Goal: Transaction & Acquisition: Purchase product/service

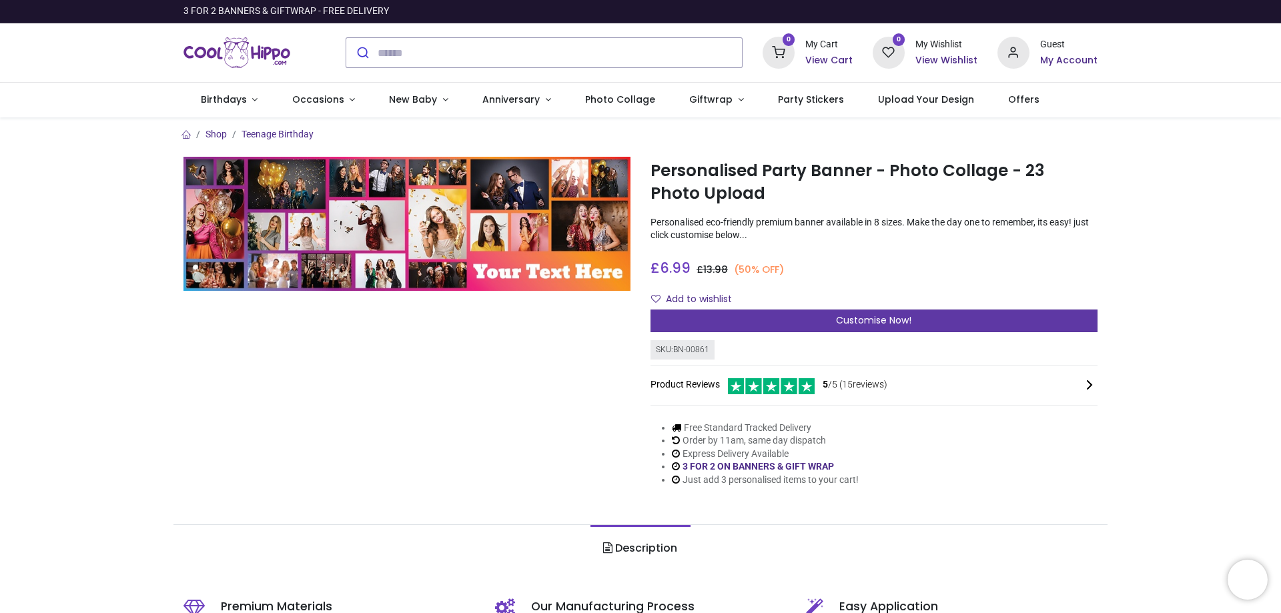
click at [821, 318] on div "Customise Now!" at bounding box center [873, 320] width 447 height 23
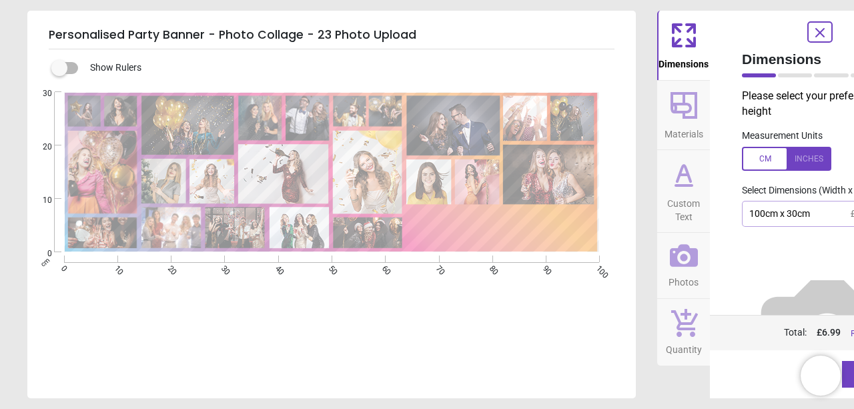
drag, startPoint x: 1275, startPoint y: 0, endPoint x: 636, endPoint y: 320, distance: 714.7
click at [636, 320] on div "Personalised Party Banner - Photo Collage - 23 Photo Upload Show Rulers Created…" at bounding box center [427, 204] width 854 height 409
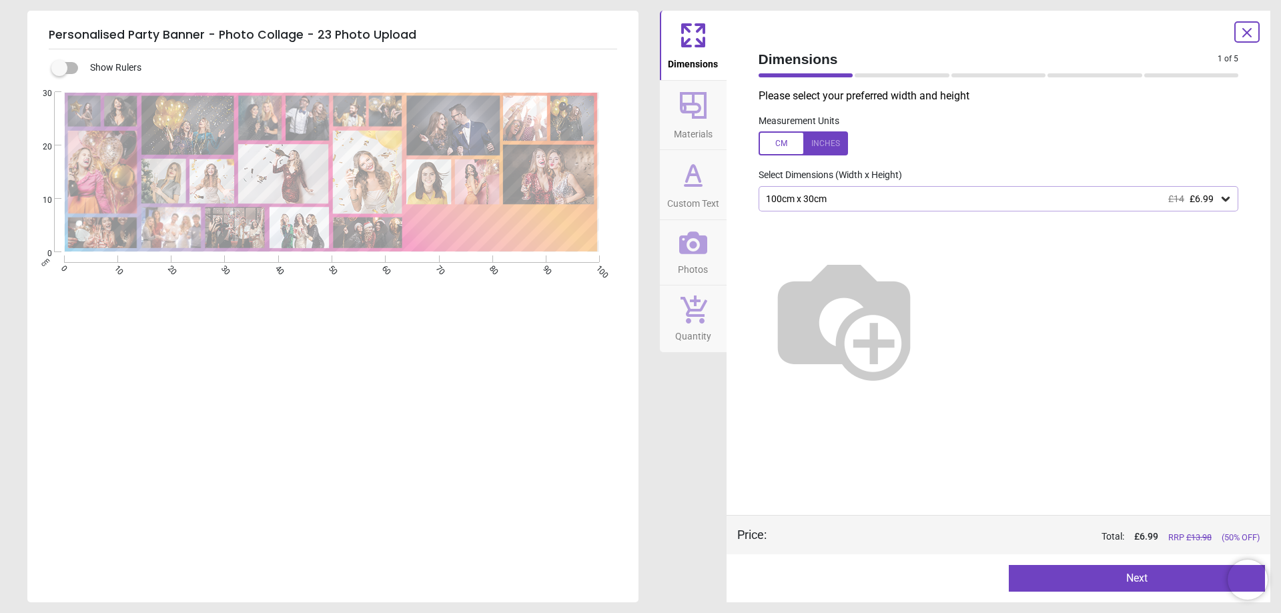
drag, startPoint x: 833, startPoint y: 0, endPoint x: 843, endPoint y: 141, distance: 141.1
click at [843, 141] on div at bounding box center [802, 143] width 89 height 24
click at [882, 201] on div "39.4" x 11.8" (3ft 3" x 1ft) £14 £6.99" at bounding box center [991, 198] width 455 height 11
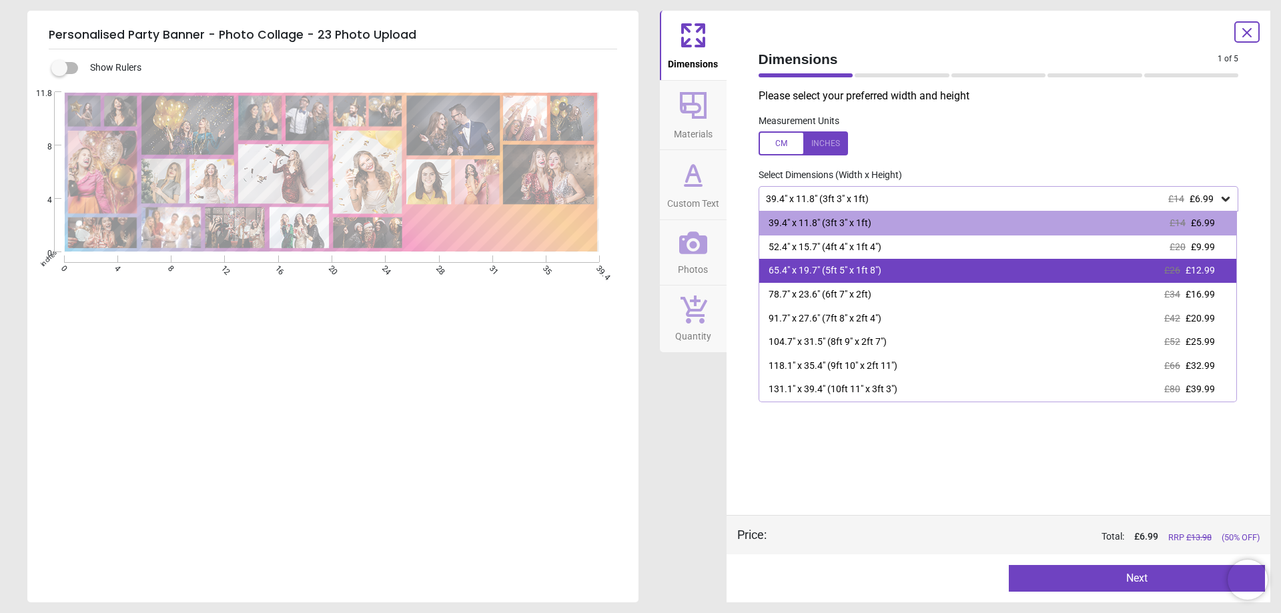
click at [900, 272] on div "65.4" x 19.7" (5ft 5" x 1ft 8") £26 £12.99" at bounding box center [998, 271] width 478 height 24
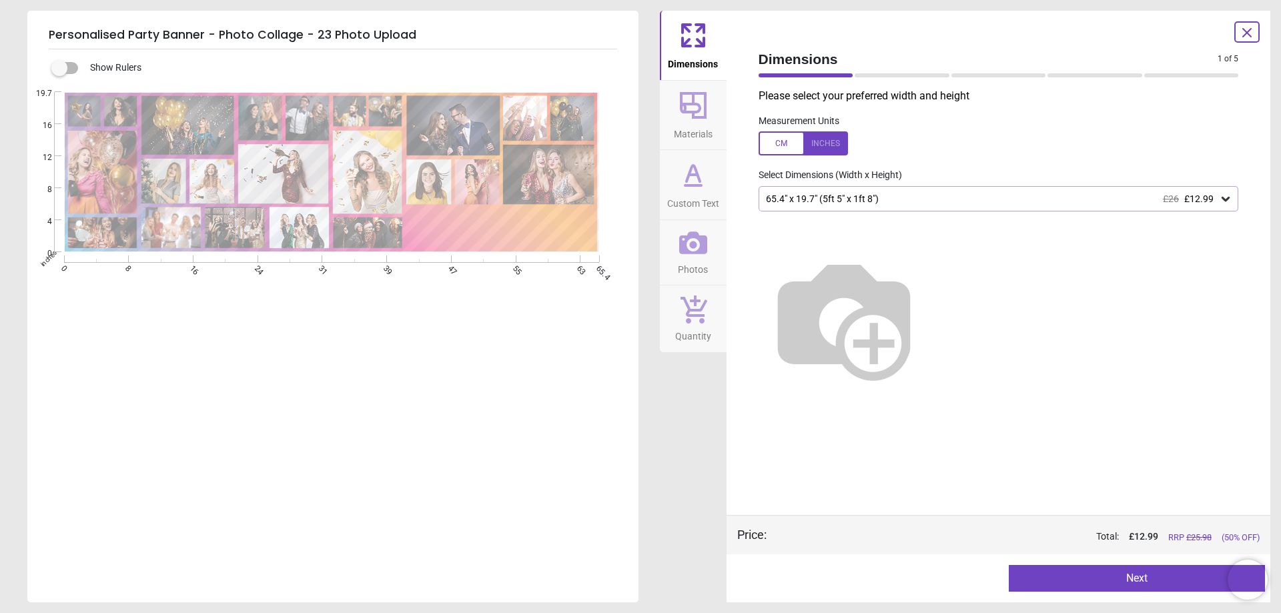
click at [1052, 577] on button "Next" at bounding box center [1136, 578] width 256 height 27
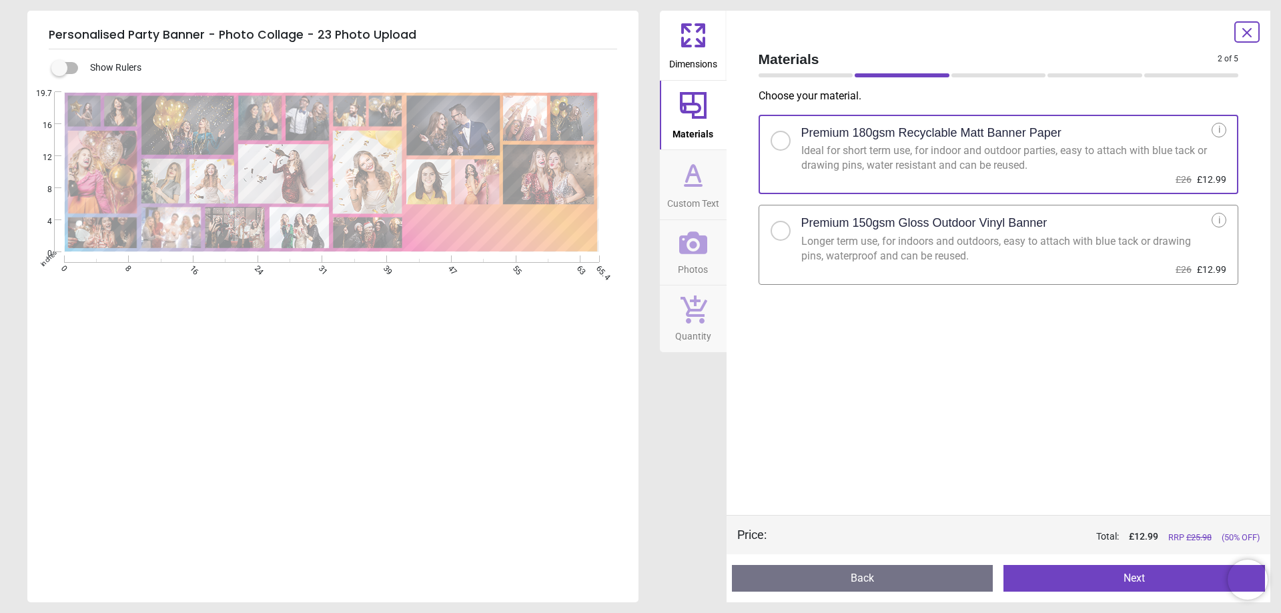
click at [1066, 205] on label "Premium 150gsm Gloss Outdoor Vinyl Banner Longer term use, for indoors and outd…" at bounding box center [998, 245] width 480 height 80
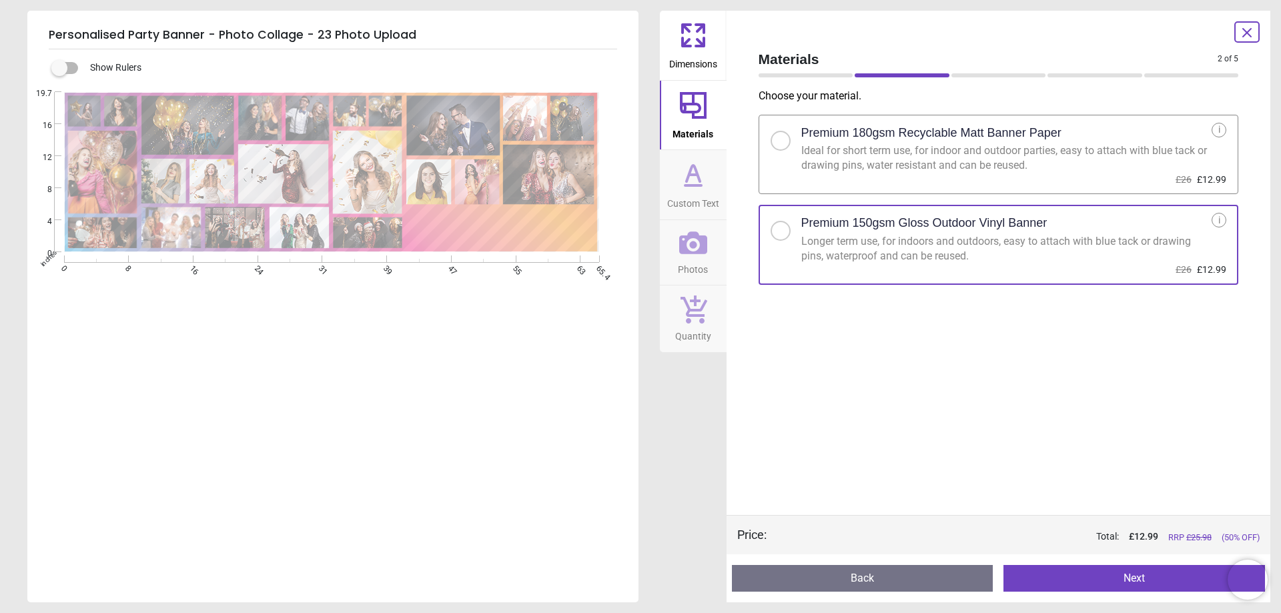
click at [1118, 580] on button "Next" at bounding box center [1133, 578] width 261 height 27
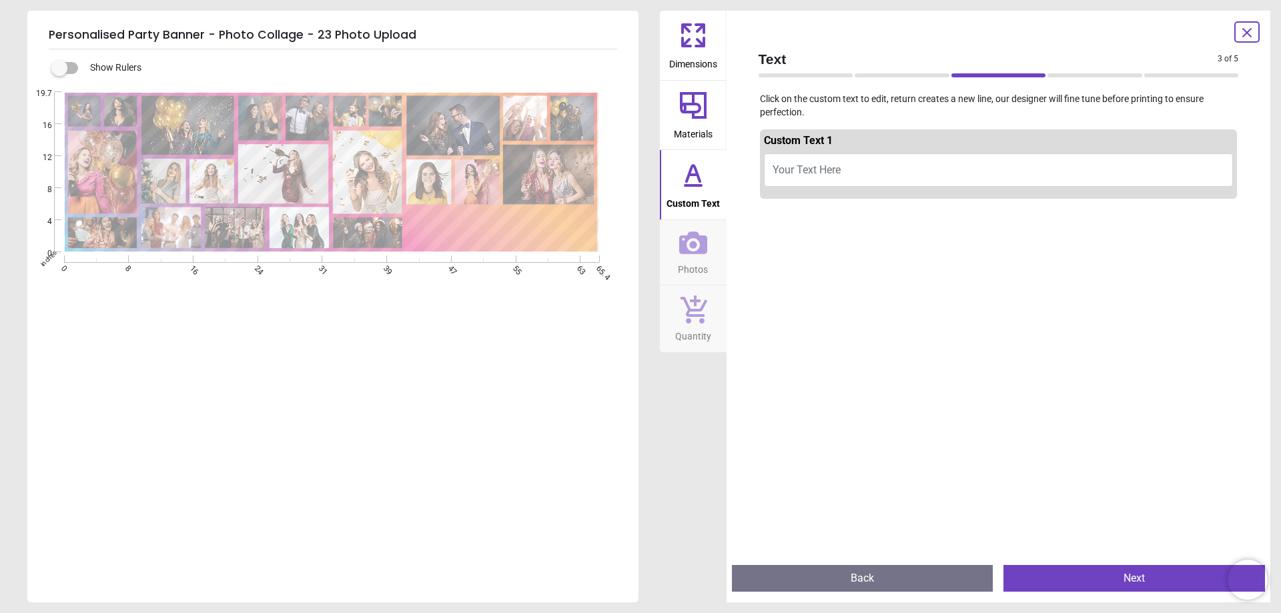
click at [1034, 170] on button "Your Text Here" at bounding box center [999, 169] width 470 height 33
click at [945, 175] on button "Your Text Here" at bounding box center [999, 169] width 470 height 33
type textarea "**********"
click at [1109, 571] on button "Next" at bounding box center [1133, 578] width 261 height 27
